Goal: Task Accomplishment & Management: Complete application form

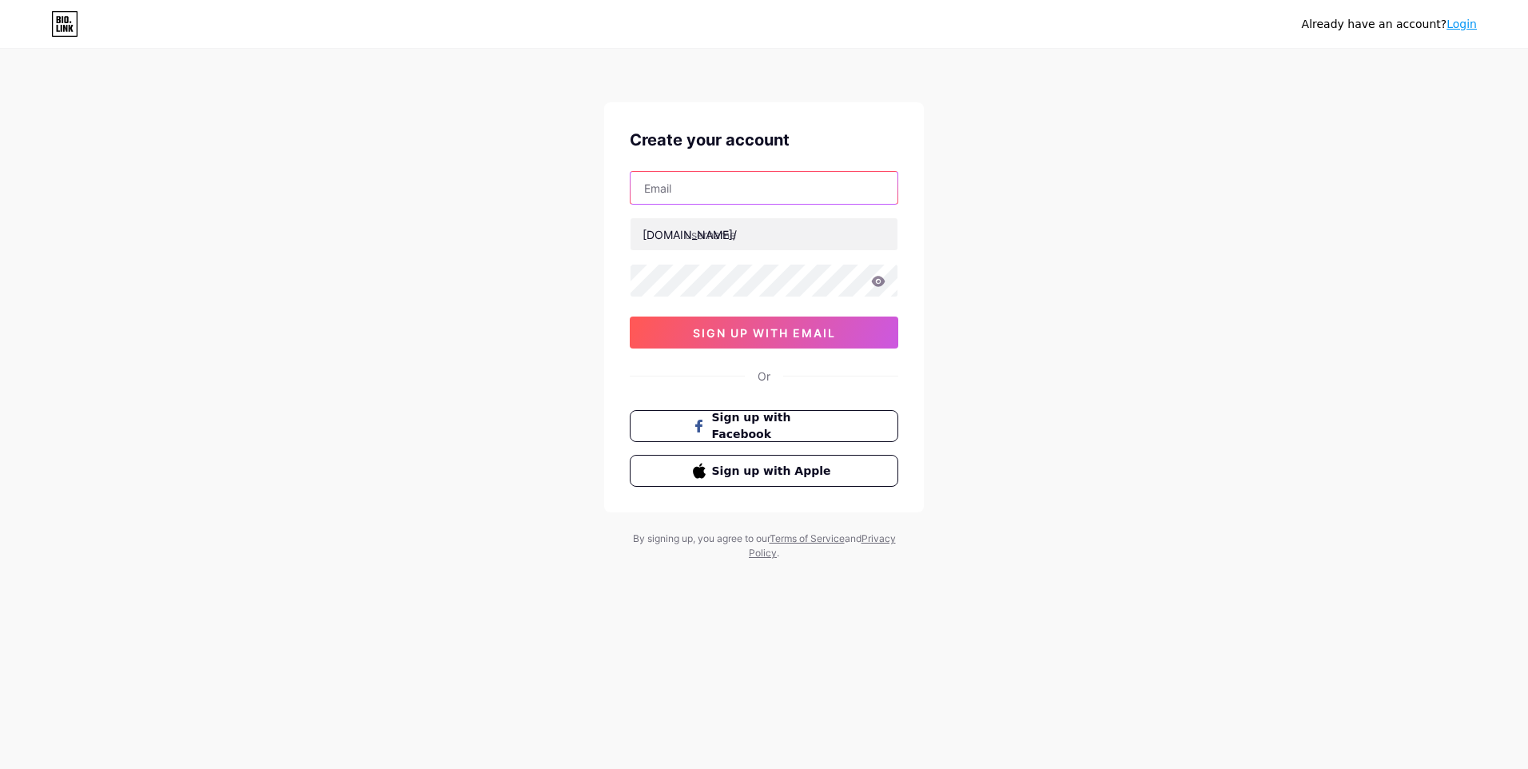
drag, startPoint x: 0, startPoint y: 0, endPoint x: 811, endPoint y: 190, distance: 833.2
click at [811, 190] on input "text" at bounding box center [764, 188] width 267 height 32
click at [689, 184] on input "text" at bounding box center [764, 188] width 267 height 32
paste input "[EMAIL_ADDRESS][DOMAIN_NAME]"
type input "[EMAIL_ADDRESS][DOMAIN_NAME]"
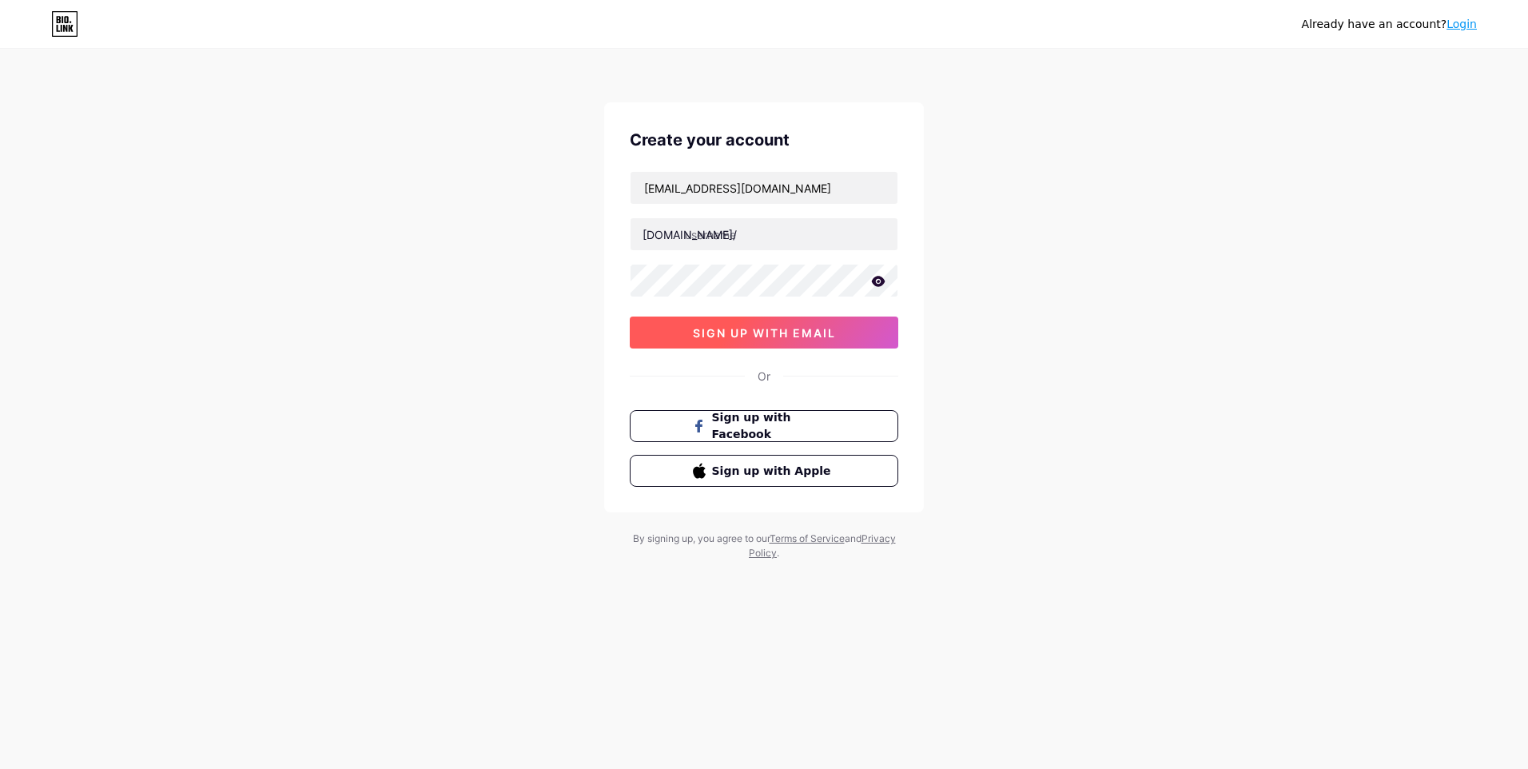
click at [831, 336] on span "sign up with email" at bounding box center [764, 333] width 143 height 14
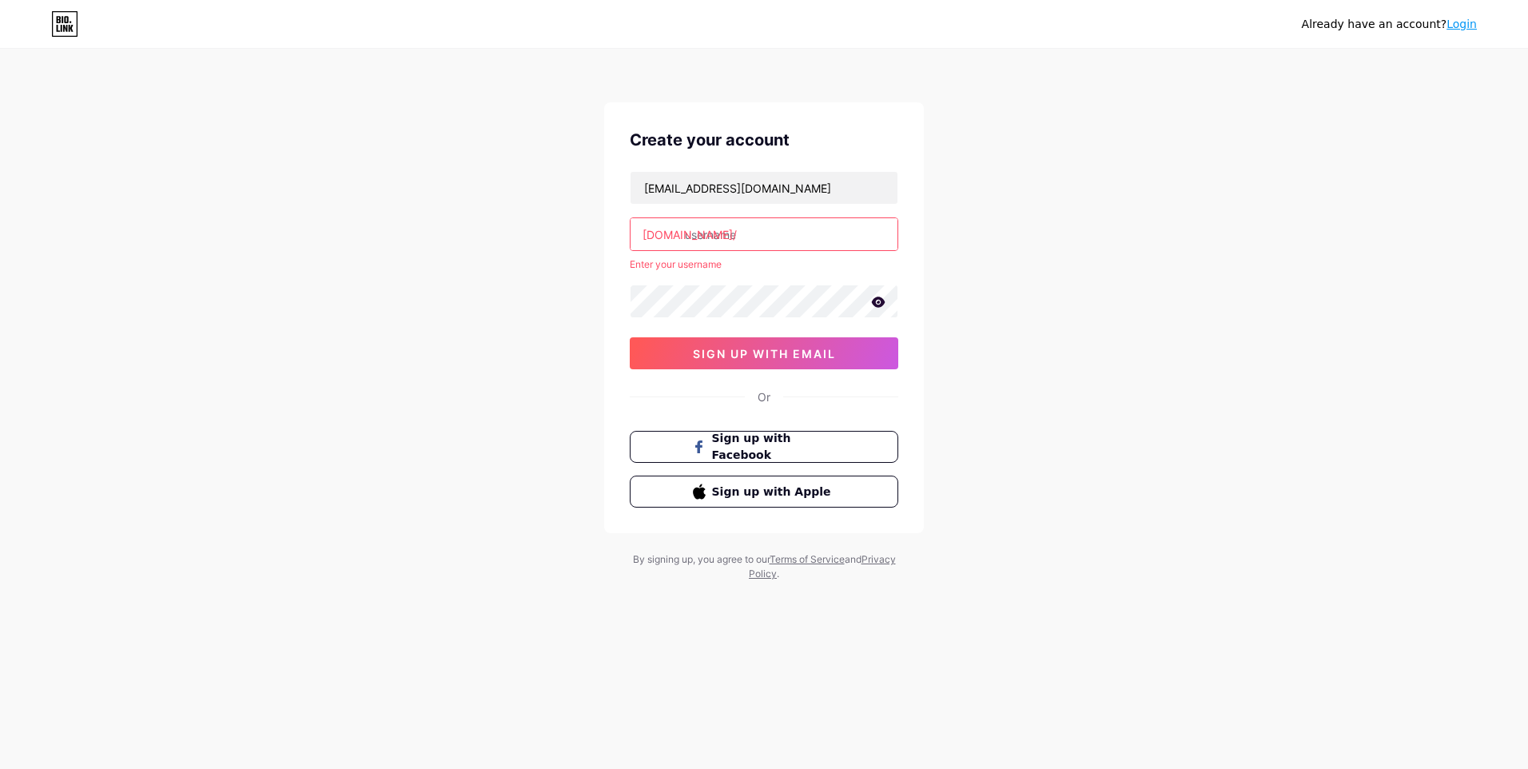
click at [762, 241] on input "text" at bounding box center [764, 234] width 267 height 32
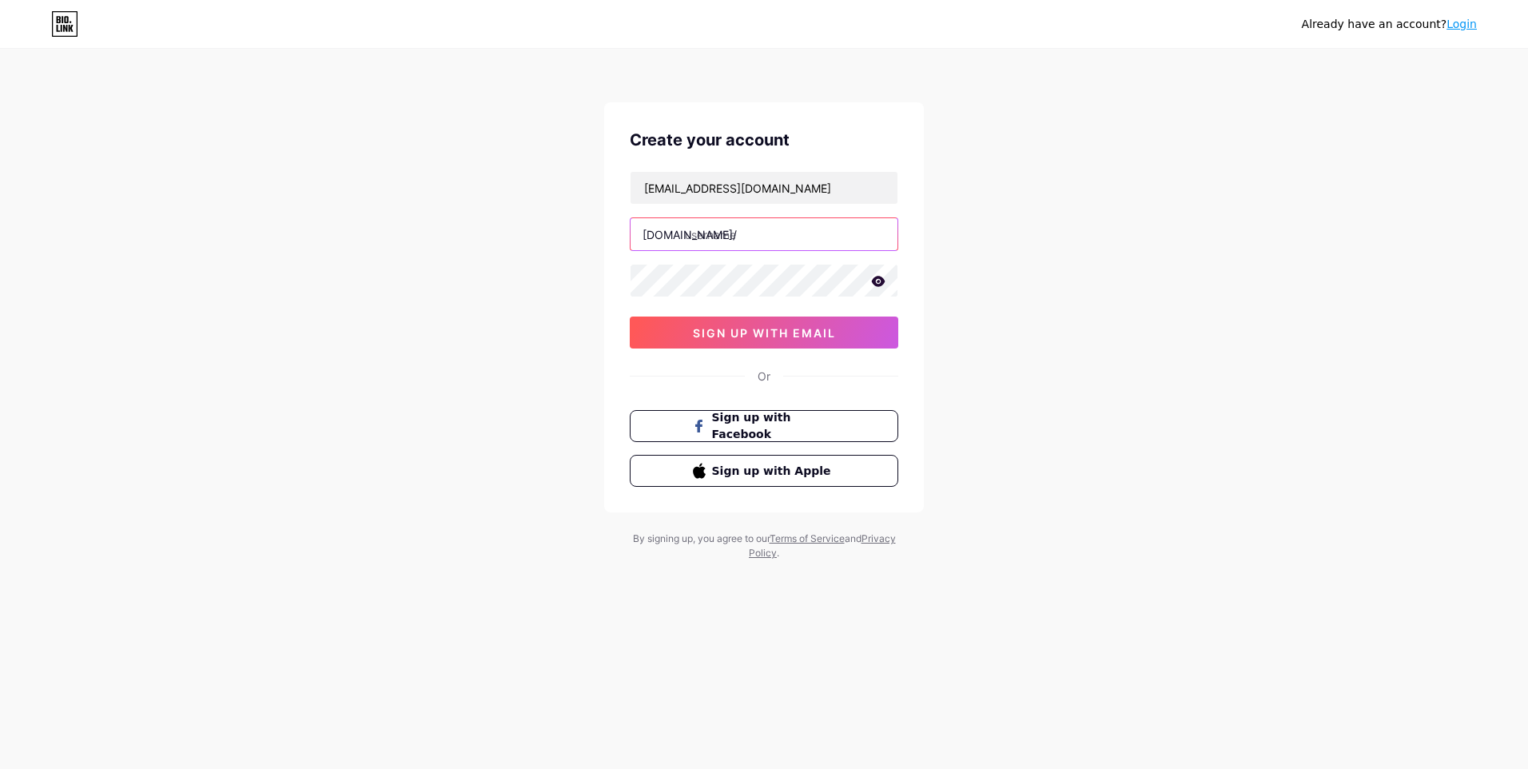
type input "ب"
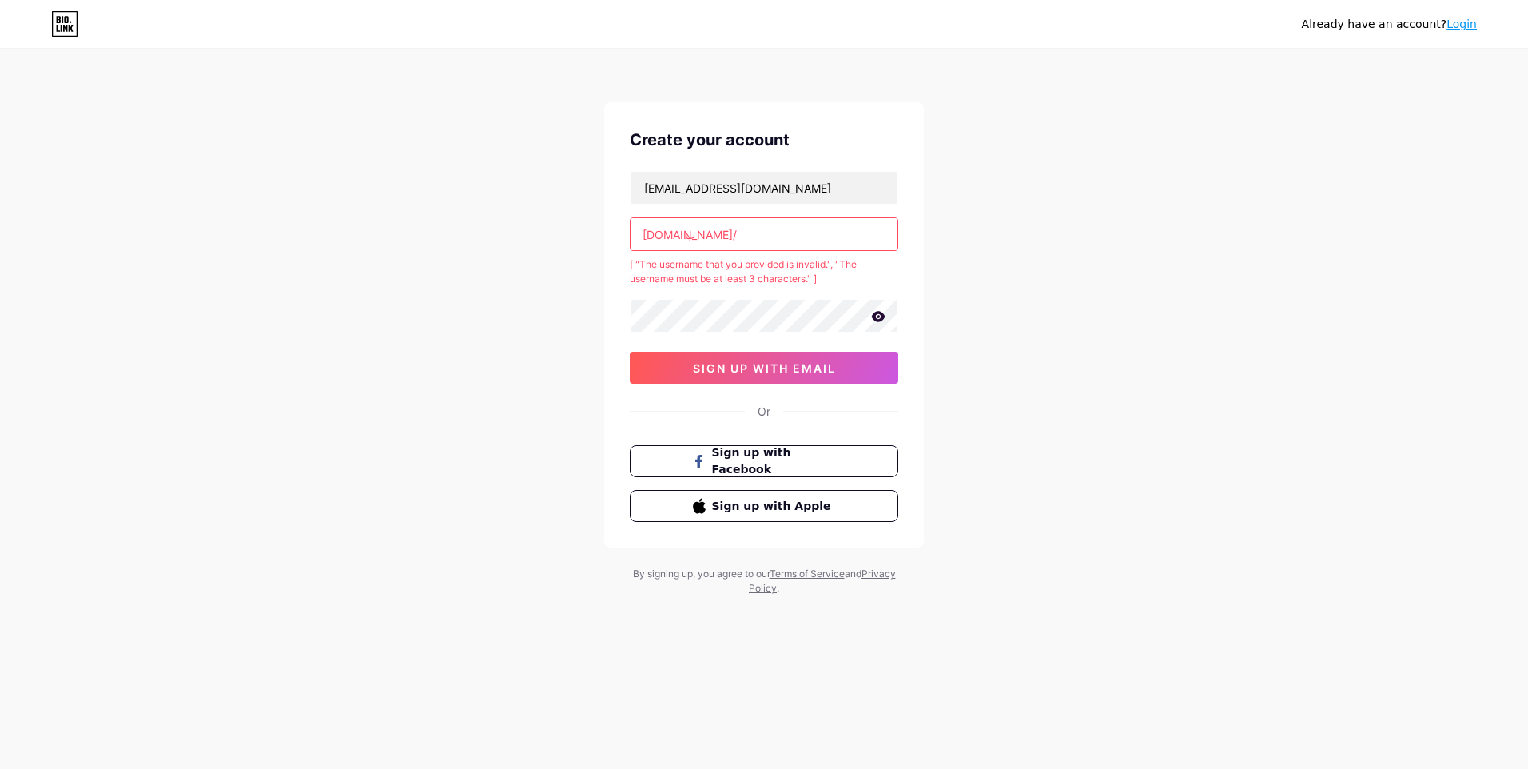
click at [737, 234] on input "ب" at bounding box center [764, 234] width 267 height 32
drag, startPoint x: 737, startPoint y: 234, endPoint x: 687, endPoint y: 237, distance: 50.5
click at [687, 237] on input "ب" at bounding box center [764, 234] width 267 height 32
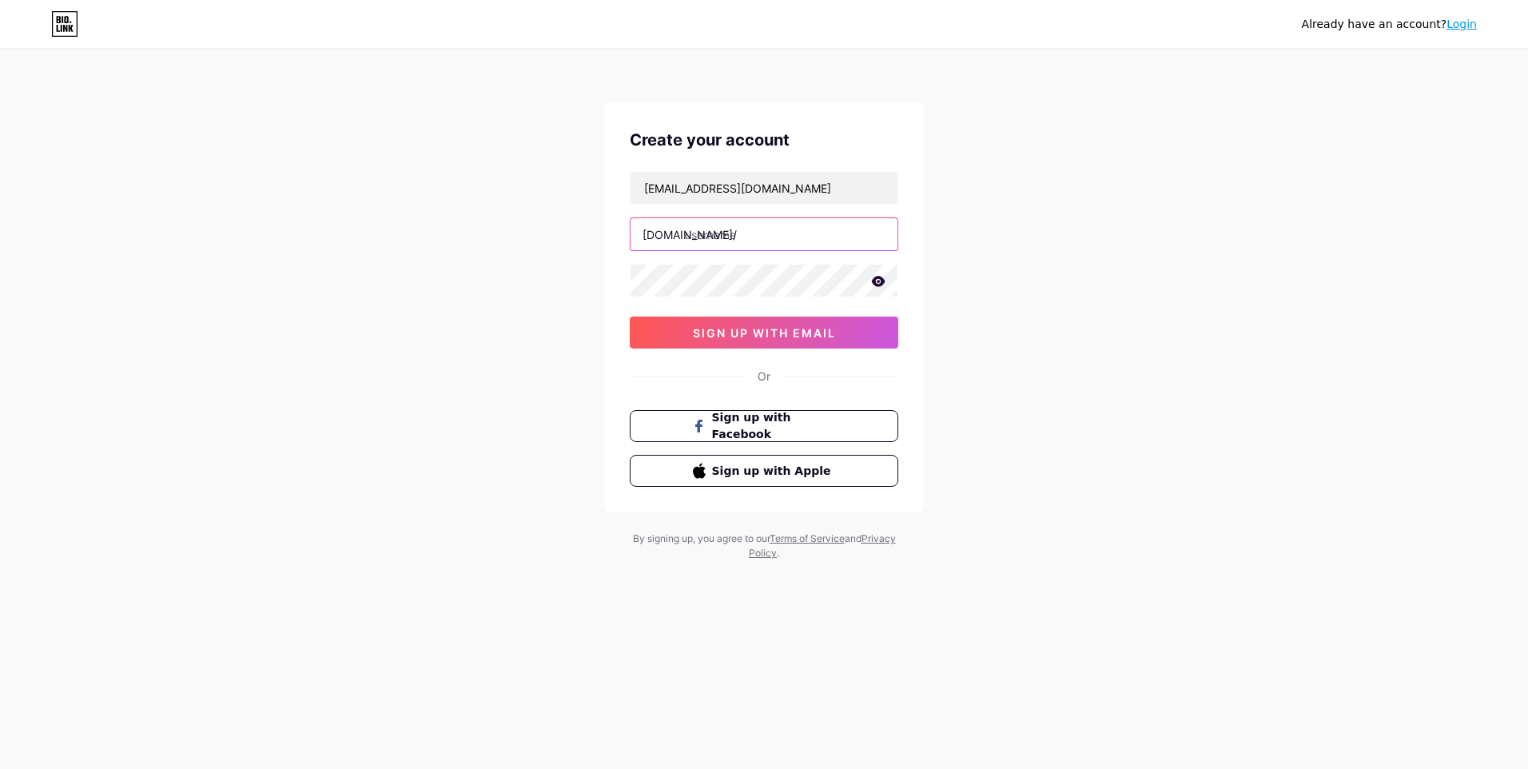
type input "د"
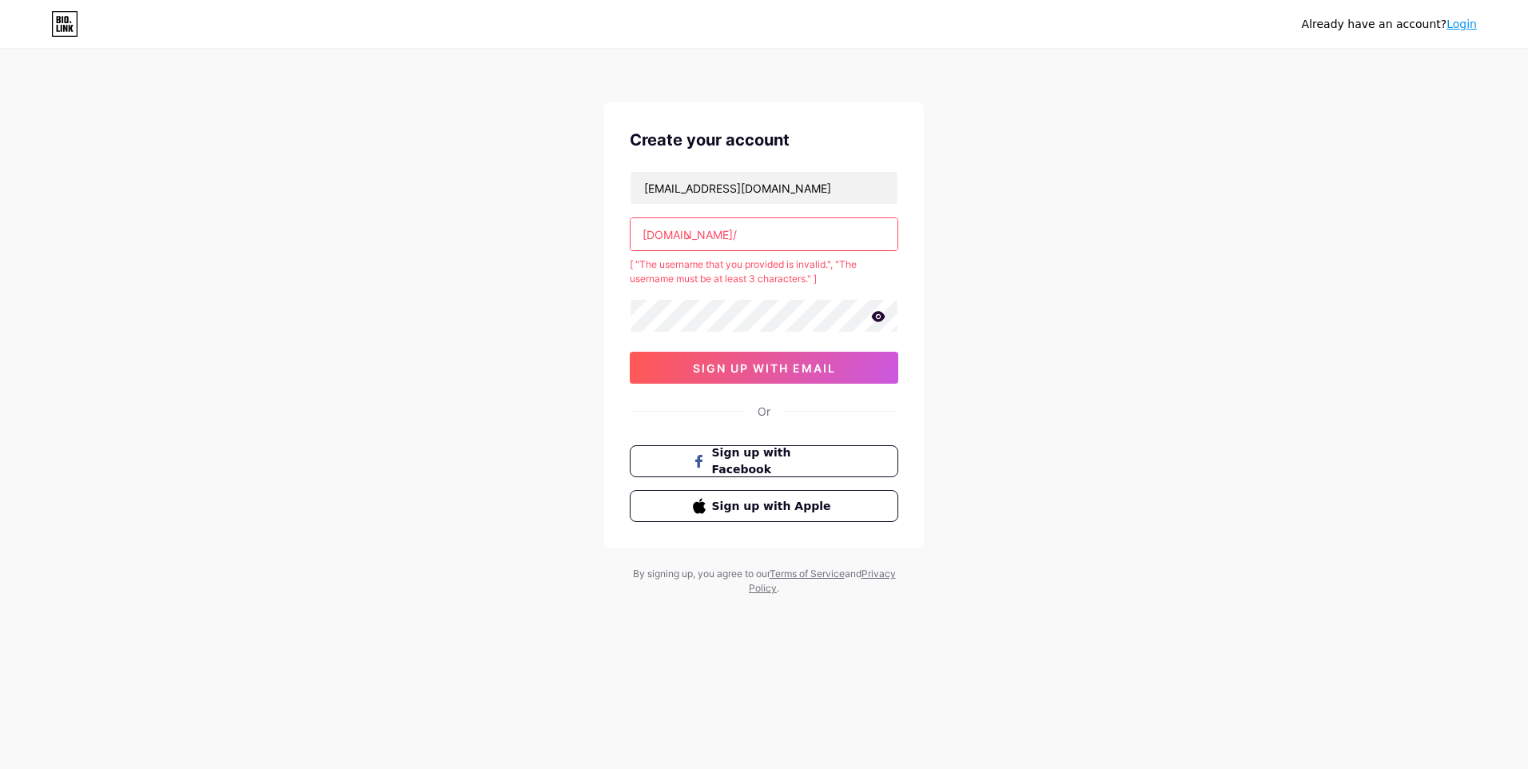
click at [683, 237] on div "[DOMAIN_NAME]/ د" at bounding box center [764, 234] width 269 height 34
click at [826, 233] on input "text" at bounding box center [764, 234] width 267 height 32
paste input "qablalghad"
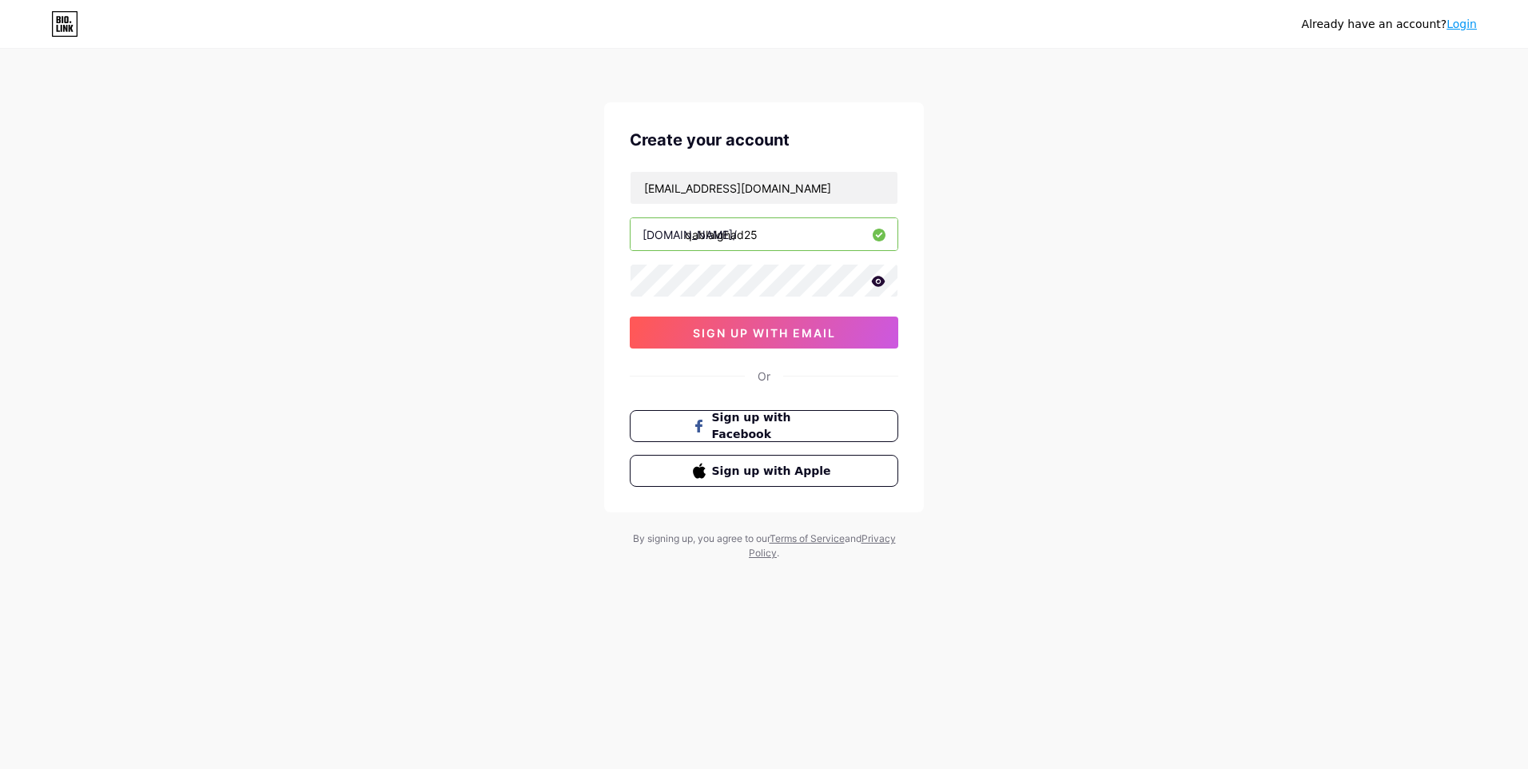
type input "qablalghad25"
click at [741, 233] on input "qablalghad25" at bounding box center [764, 234] width 267 height 32
click at [765, 348] on div "Create your account [EMAIL_ADDRESS][DOMAIN_NAME] [DOMAIN_NAME]/ qablalghad25 0c…" at bounding box center [764, 307] width 320 height 410
click at [770, 335] on span "sign up with email" at bounding box center [764, 333] width 143 height 14
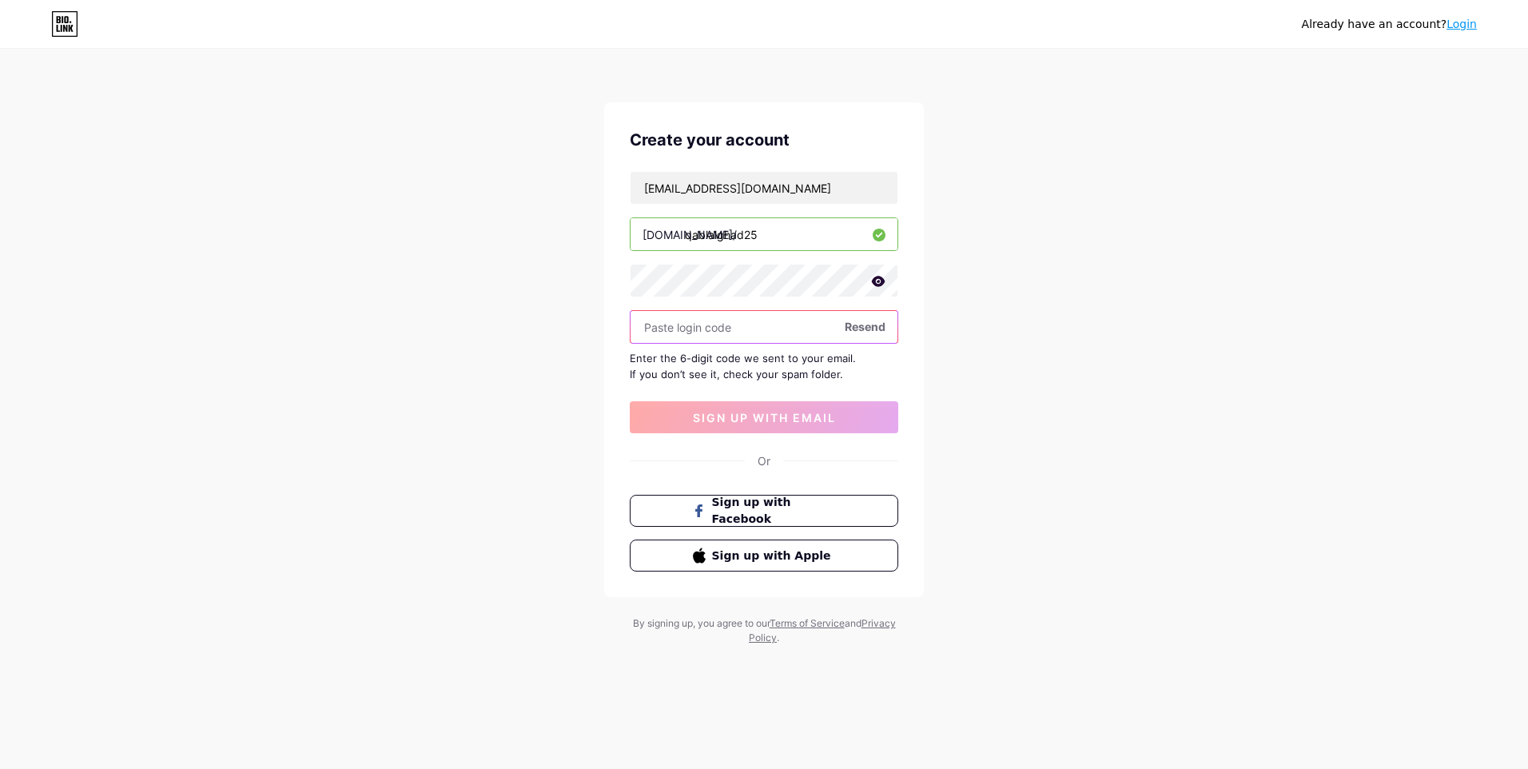
click at [772, 338] on input "text" at bounding box center [764, 327] width 267 height 32
drag, startPoint x: 752, startPoint y: 330, endPoint x: 673, endPoint y: 332, distance: 79.2
click at [673, 332] on input "text" at bounding box center [764, 327] width 267 height 32
drag, startPoint x: 842, startPoint y: 375, endPoint x: 585, endPoint y: 352, distance: 258.3
click at [585, 352] on div "Already have an account? Login Create your account [EMAIL_ADDRESS][DOMAIN_NAME]…" at bounding box center [764, 348] width 1528 height 696
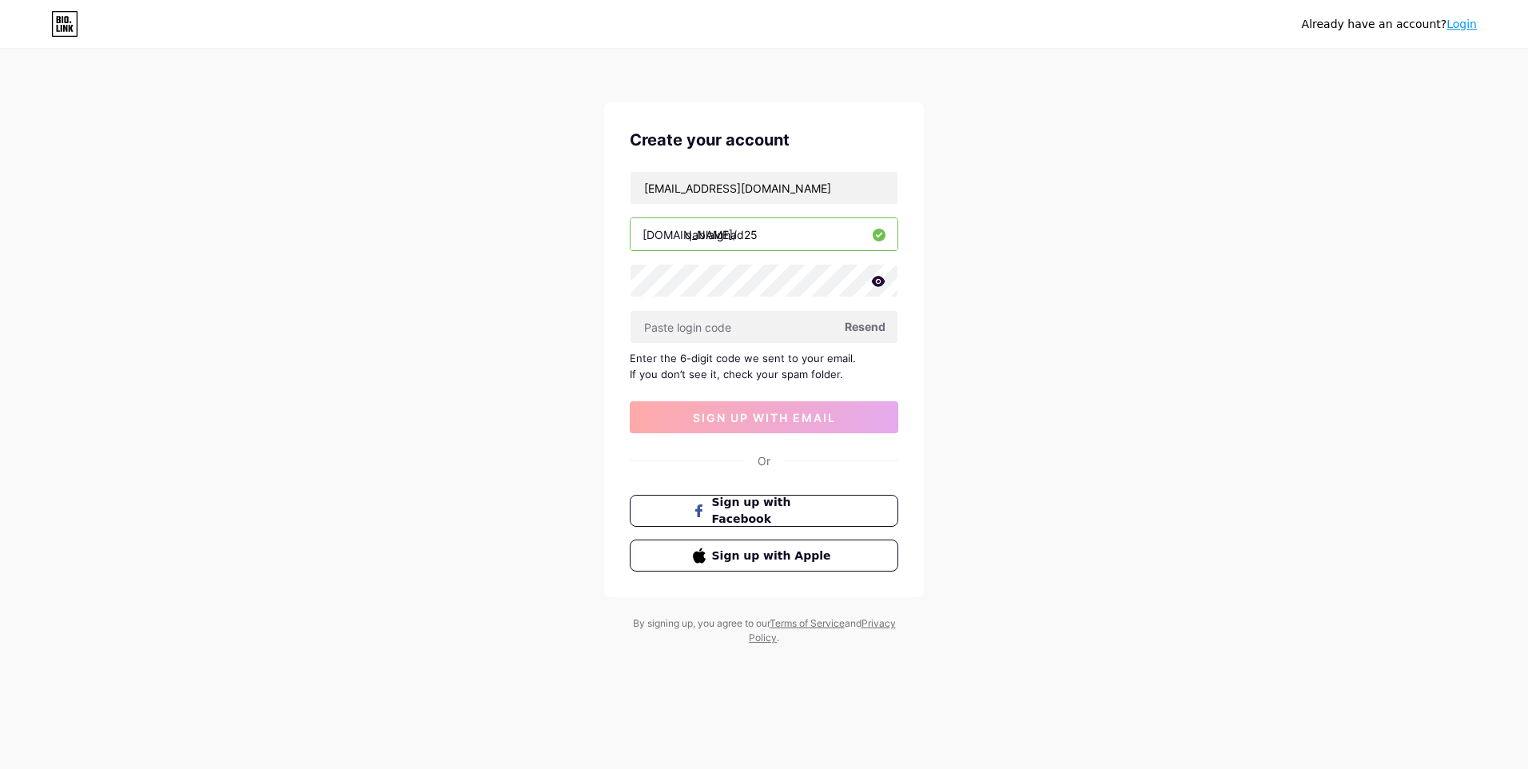
copy div "Enter the 6-digit code we sent to your email. If you don’t see it, check your s…"
click at [746, 336] on input "text" at bounding box center [764, 327] width 267 height 32
paste input "764065"
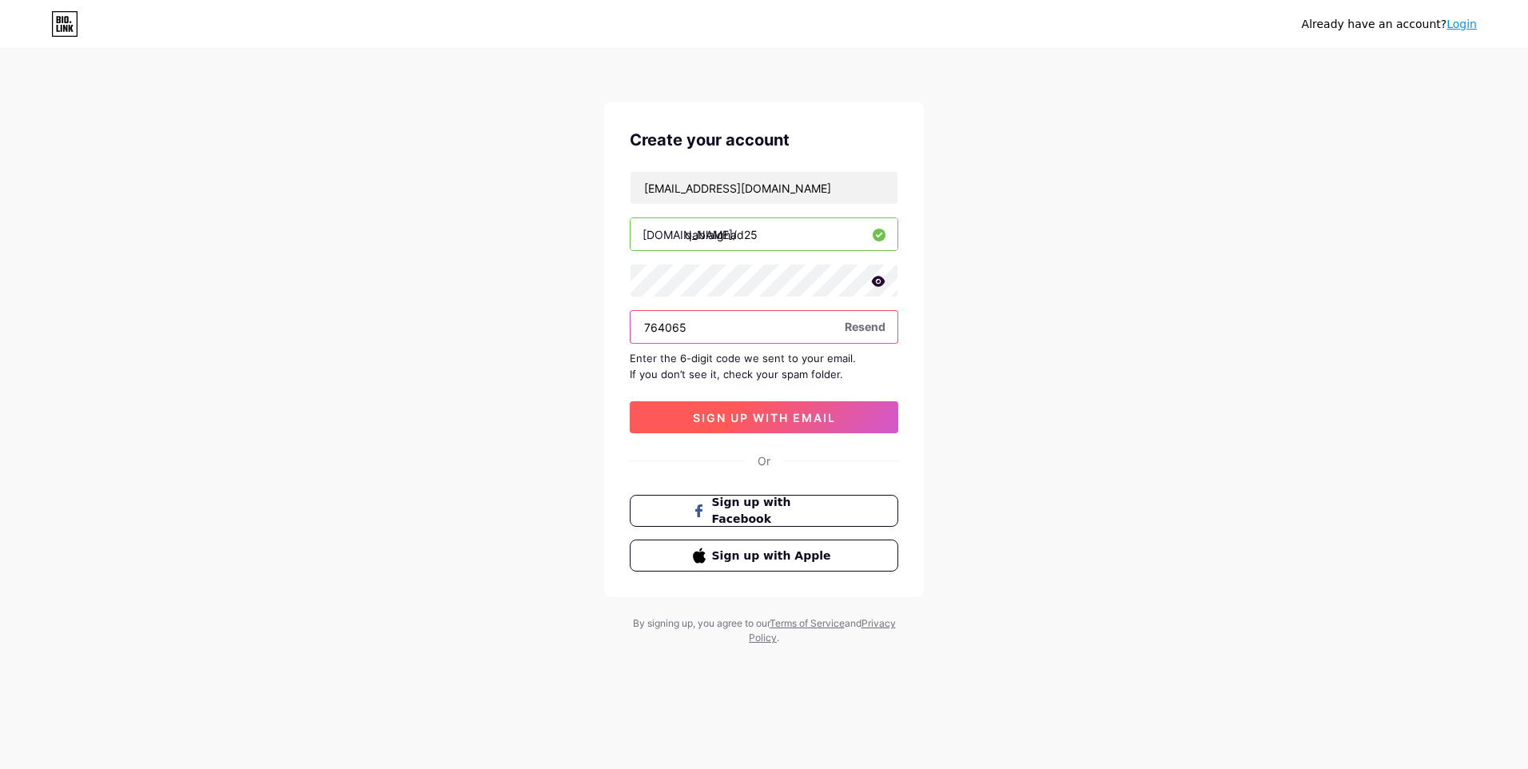
type input "764065"
click at [750, 402] on button "sign up with email" at bounding box center [764, 417] width 269 height 32
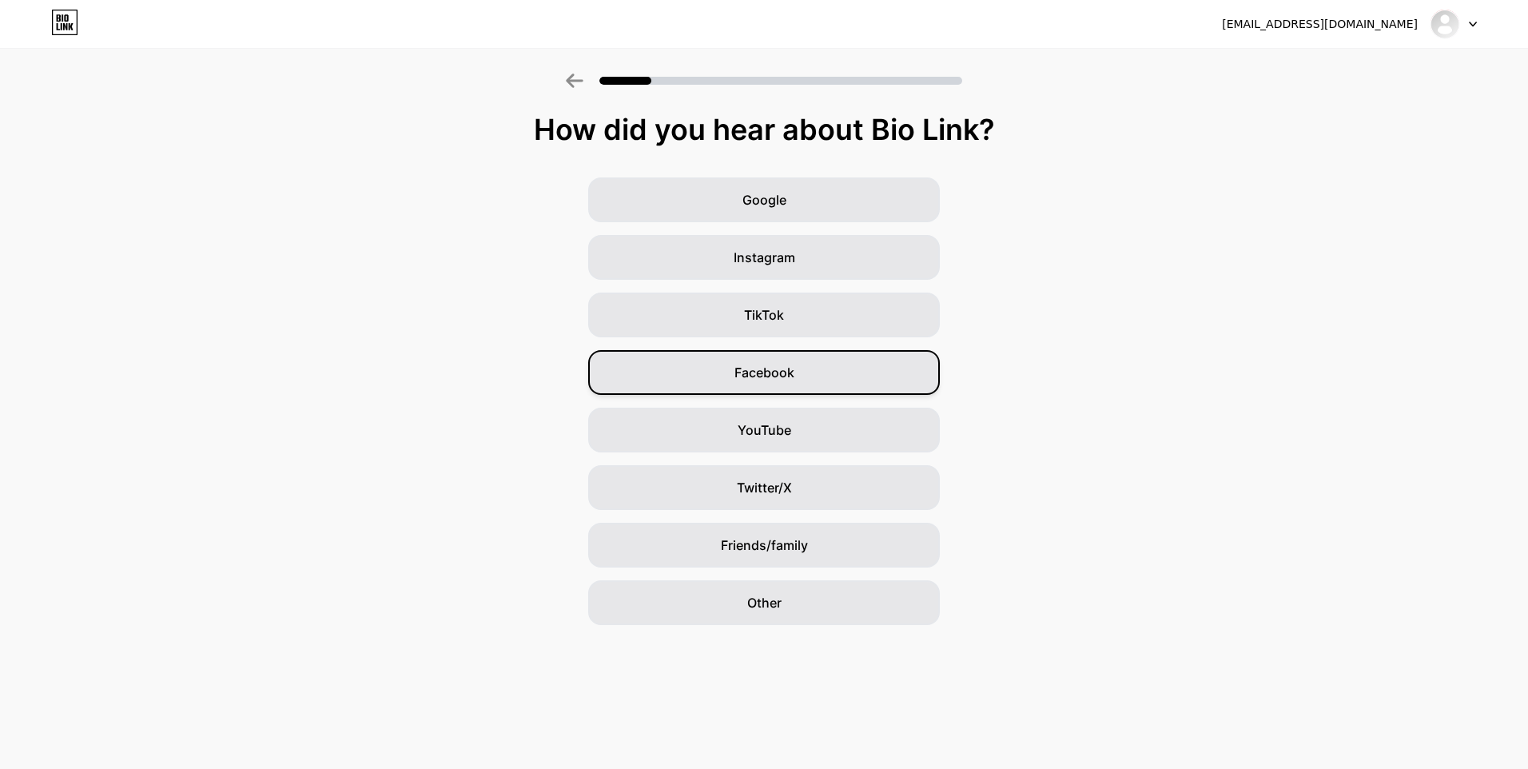
click at [788, 367] on span "Facebook" at bounding box center [764, 372] width 60 height 19
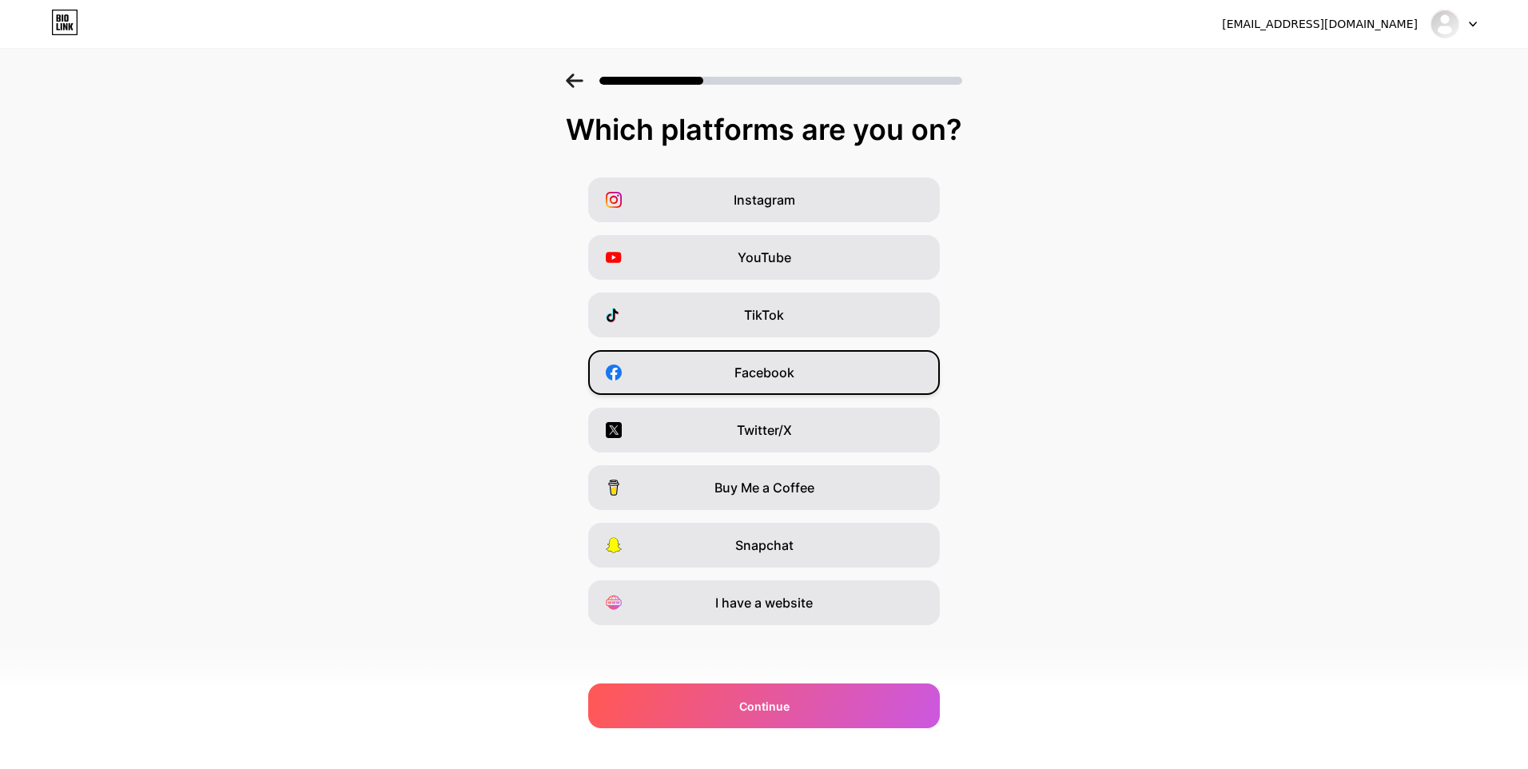
click at [745, 381] on span "Facebook" at bounding box center [764, 372] width 60 height 19
click at [796, 443] on div "Twitter/X" at bounding box center [764, 430] width 352 height 45
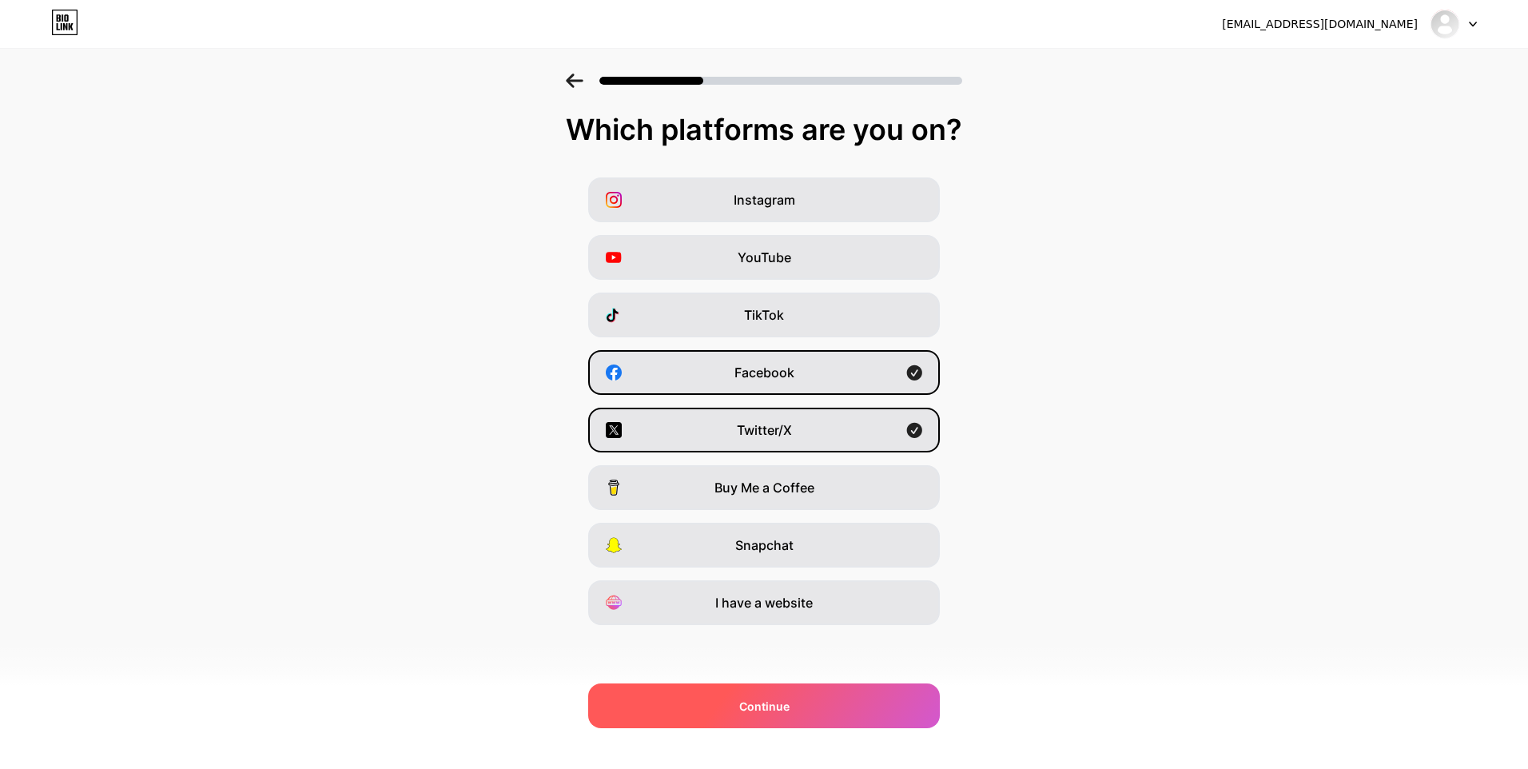
click at [838, 703] on div "Continue" at bounding box center [764, 705] width 352 height 45
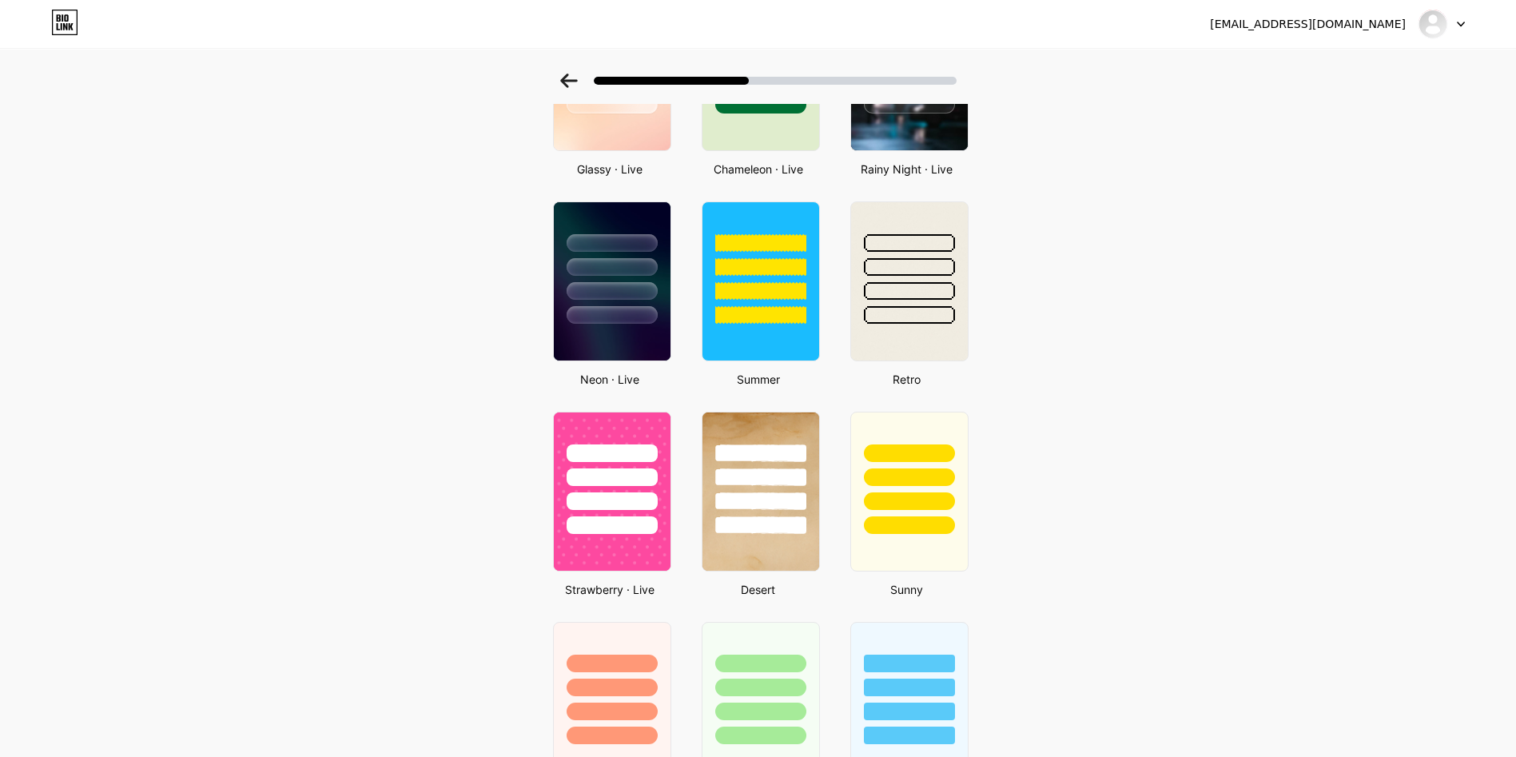
scroll to position [587, 0]
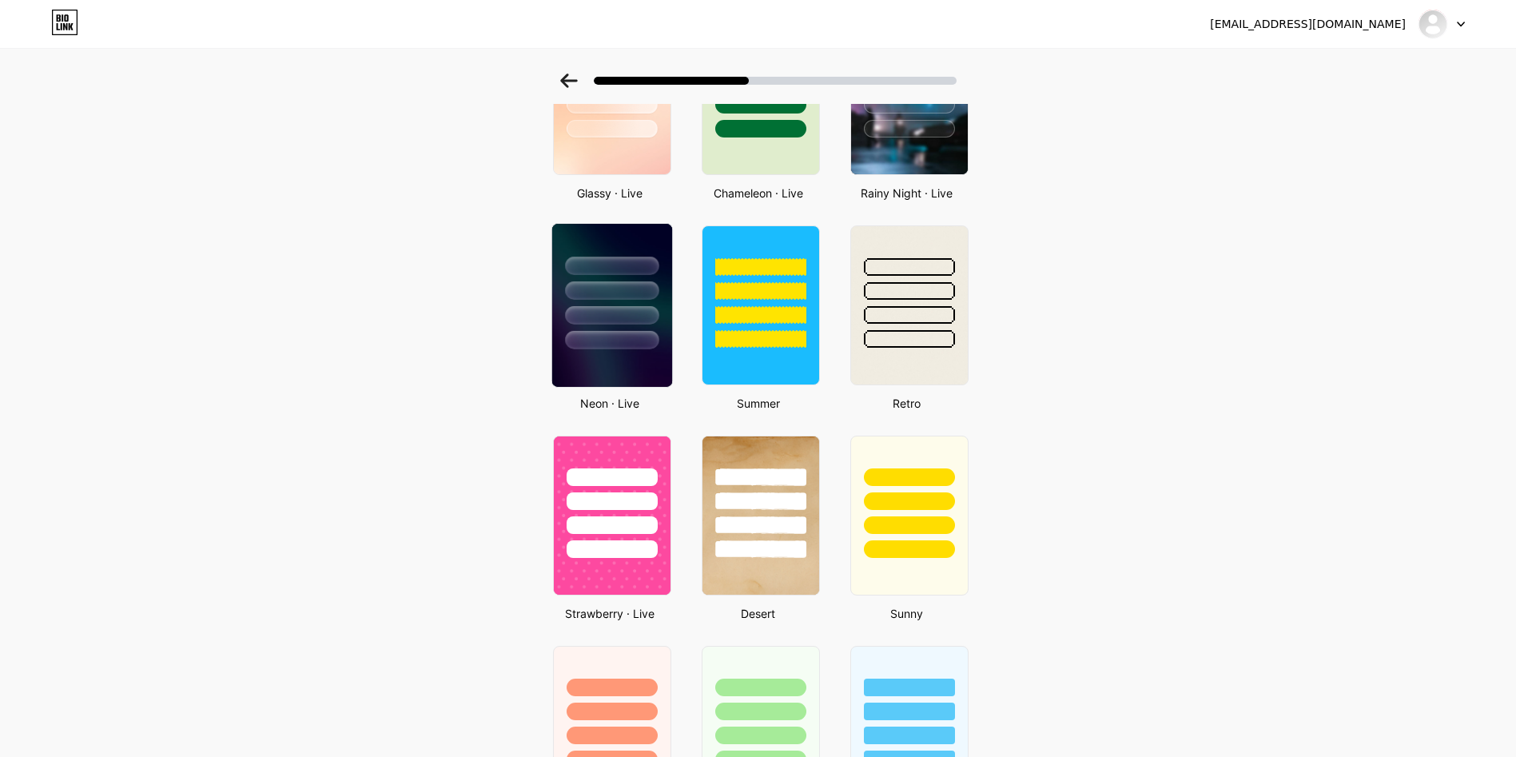
click at [607, 307] on div at bounding box center [612, 315] width 94 height 18
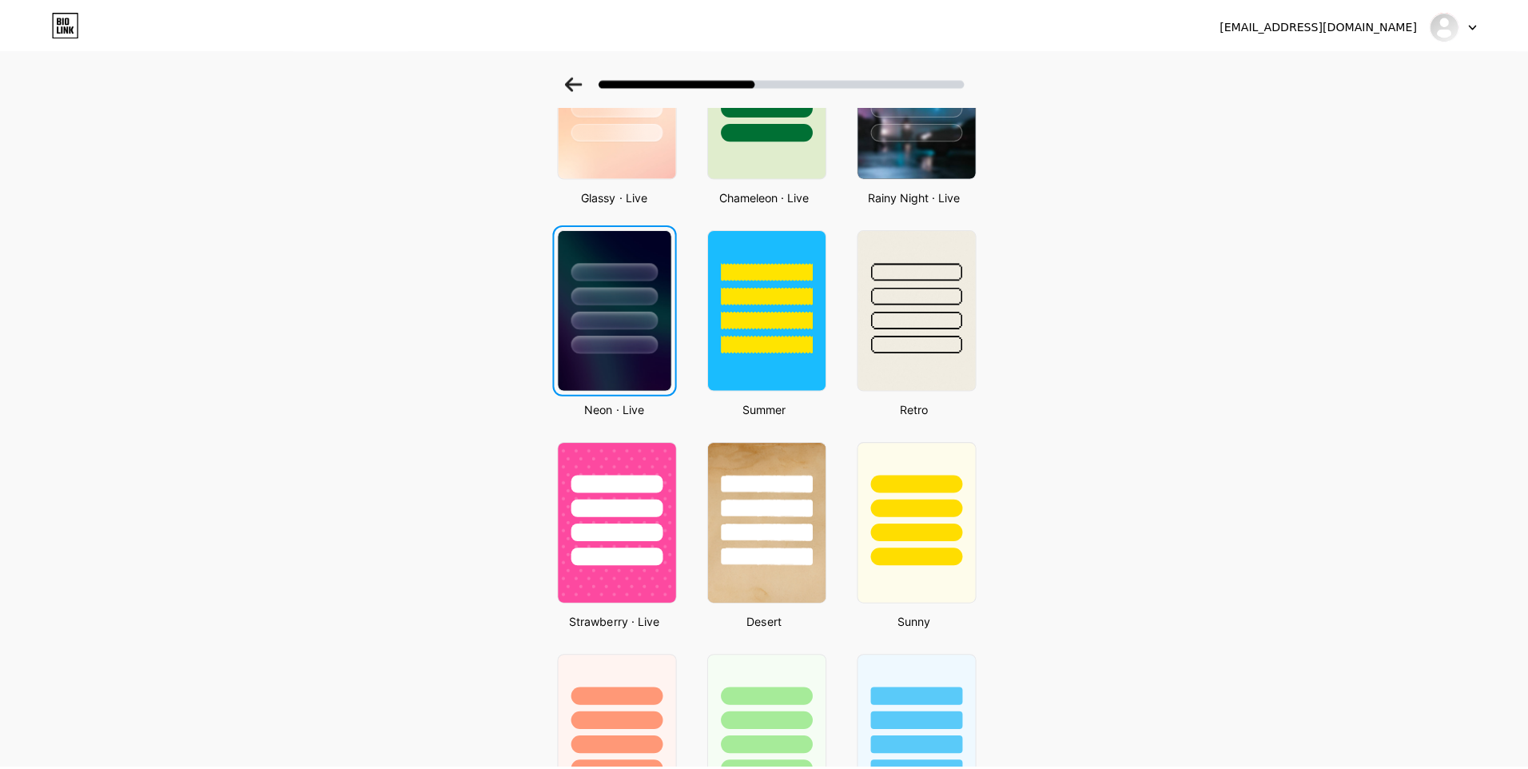
scroll to position [0, 0]
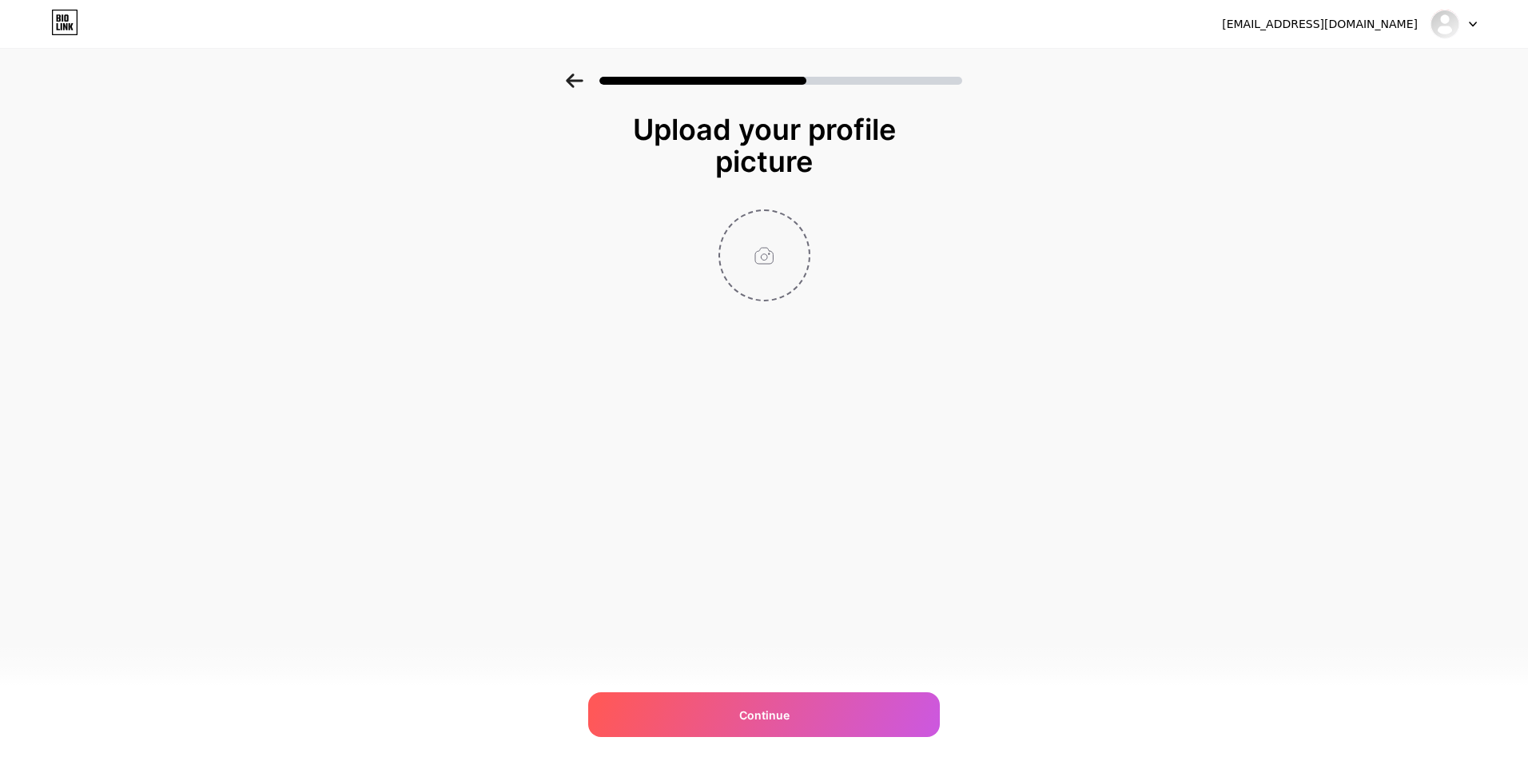
click at [763, 250] on input "file" at bounding box center [764, 255] width 89 height 89
click at [787, 721] on span "Continue" at bounding box center [764, 715] width 50 height 17
click at [1467, 27] on div at bounding box center [1454, 24] width 46 height 29
